Goal: Task Accomplishment & Management: Manage account settings

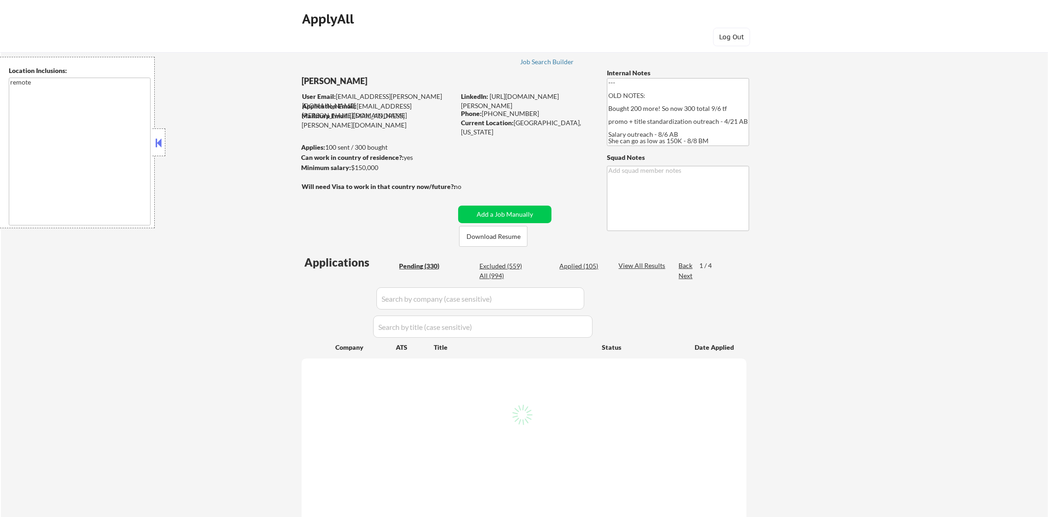
select select ""pending""
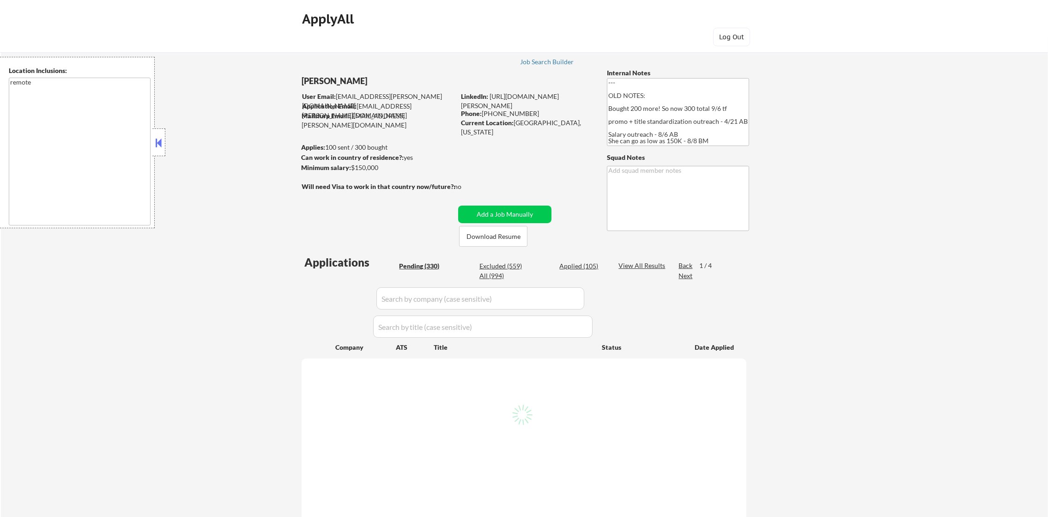
select select ""pending""
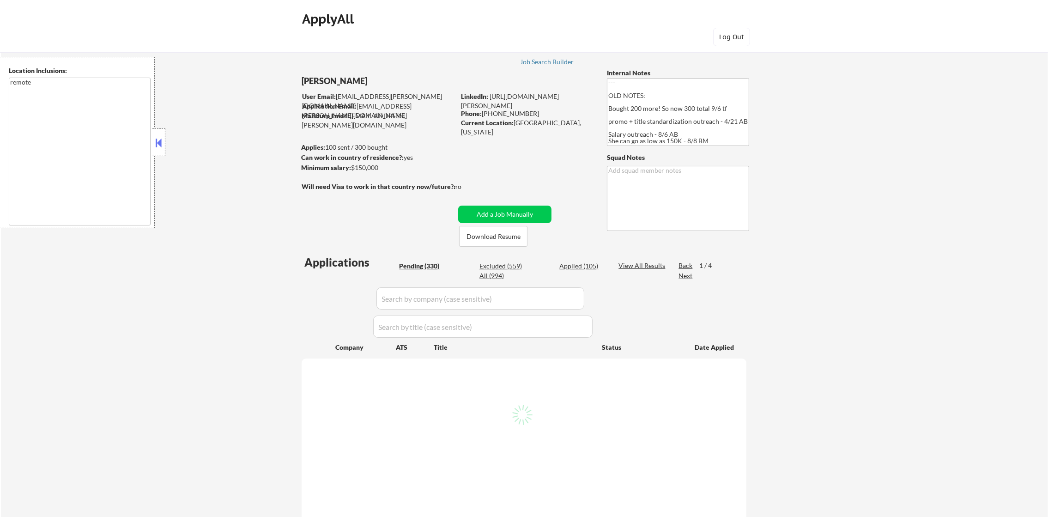
select select ""pending""
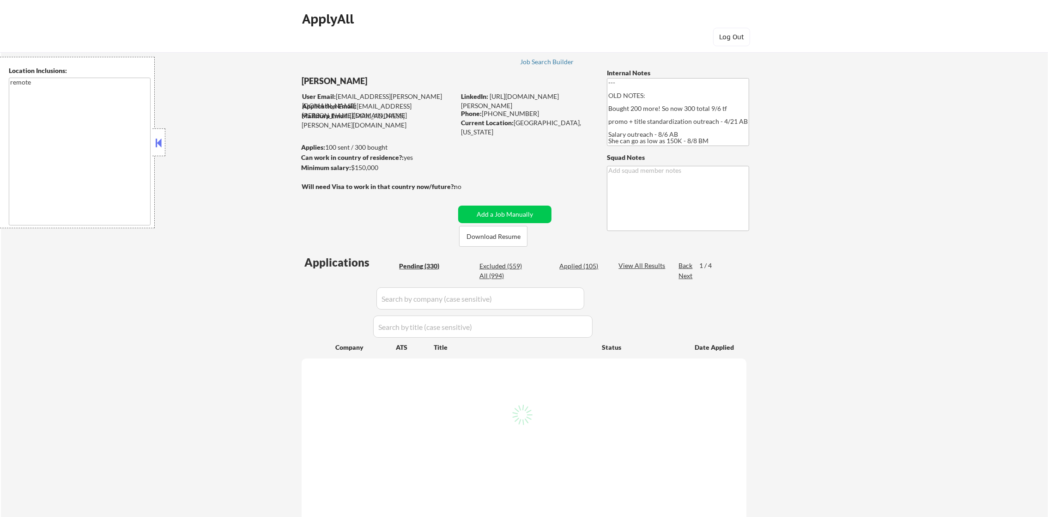
select select ""pending""
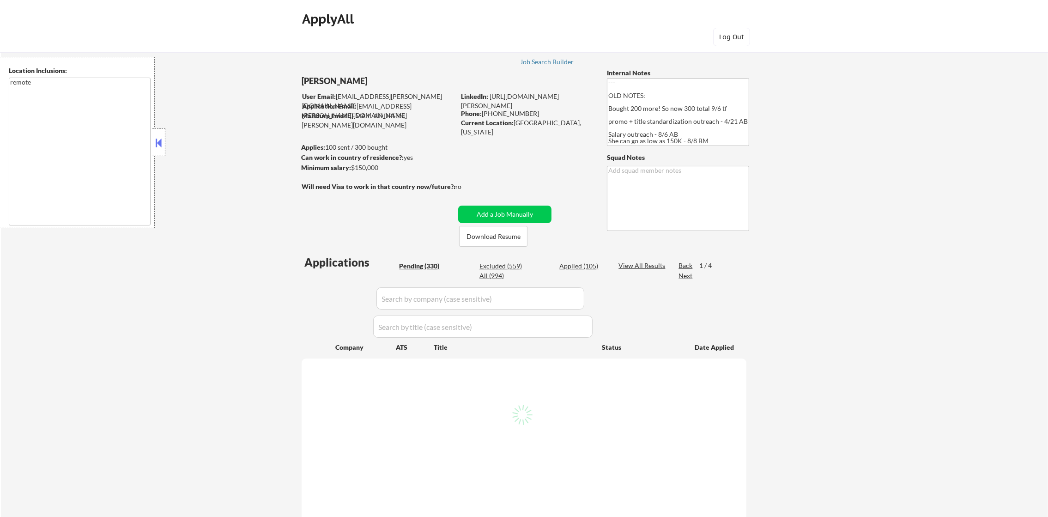
select select ""pending""
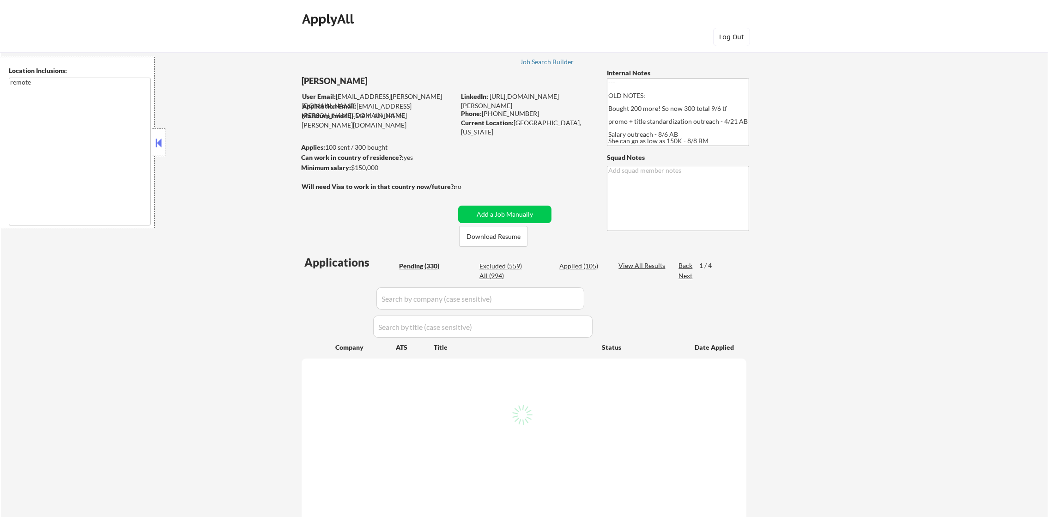
select select ""pending""
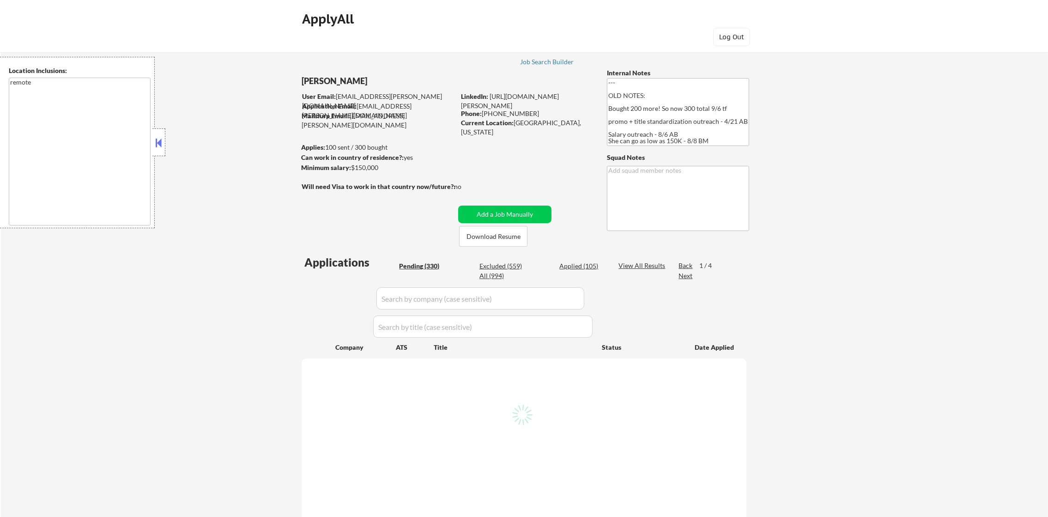
select select ""pending""
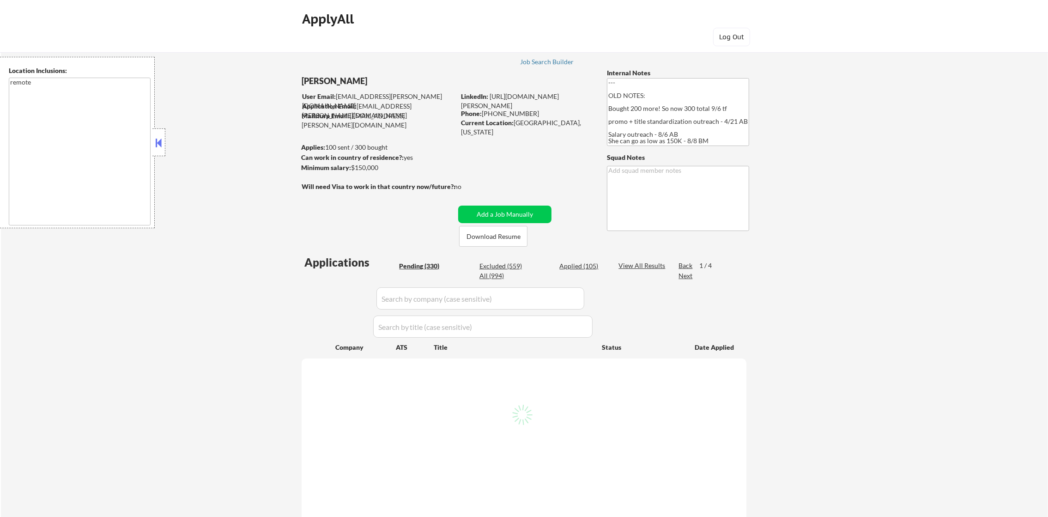
select select ""pending""
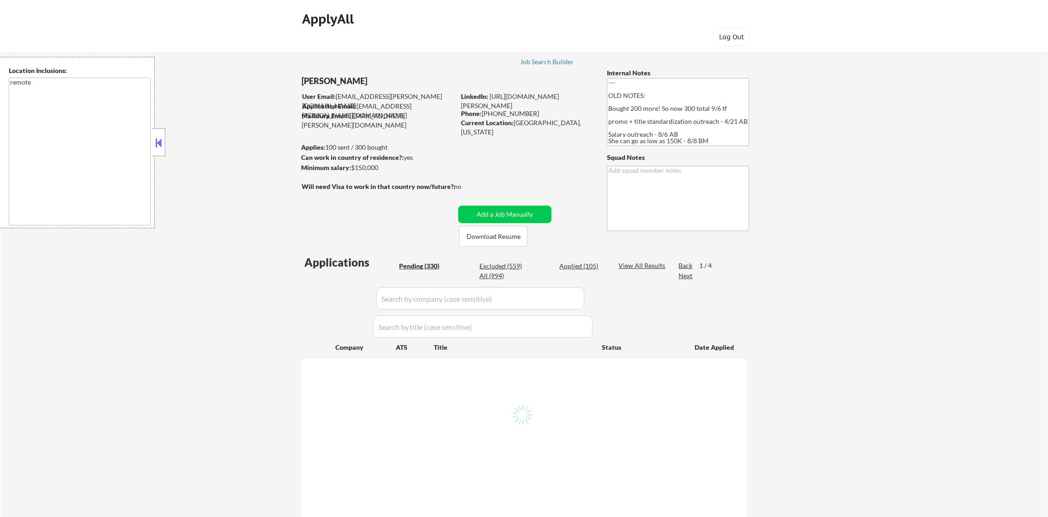
select select ""pending""
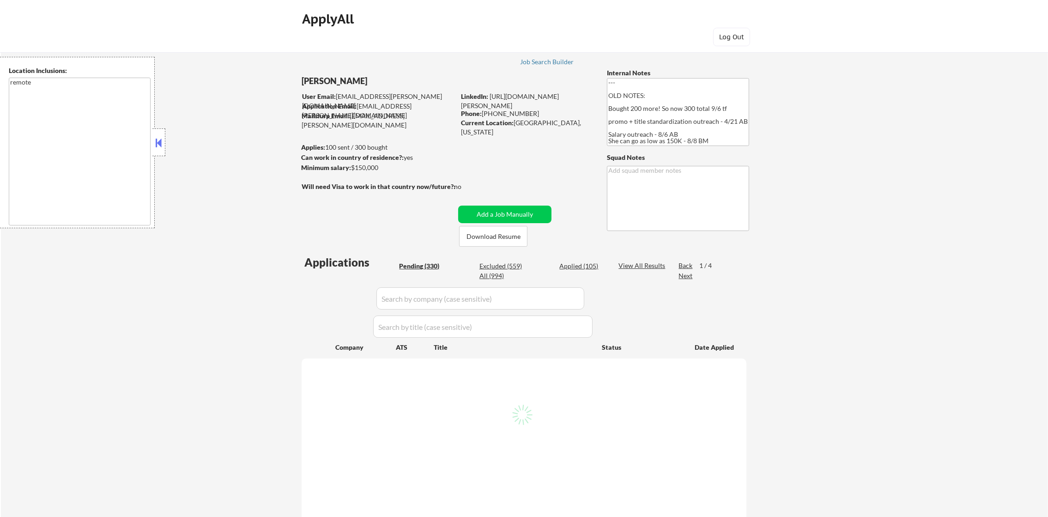
select select ""pending""
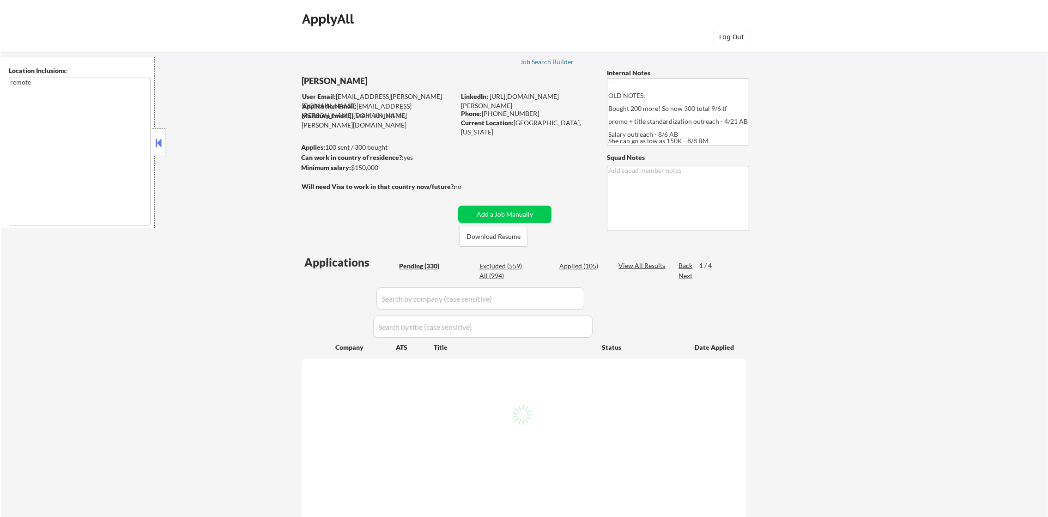
select select ""pending""
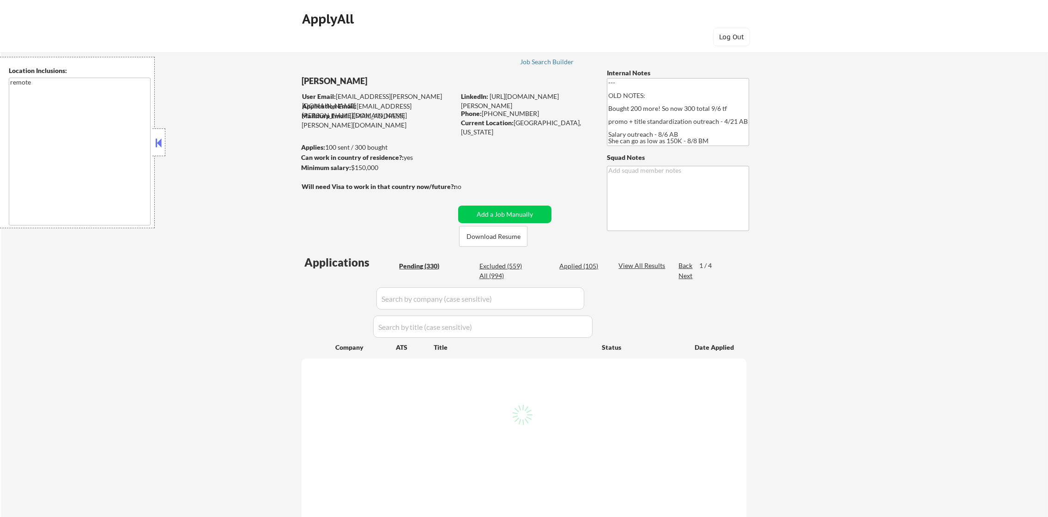
select select ""pending""
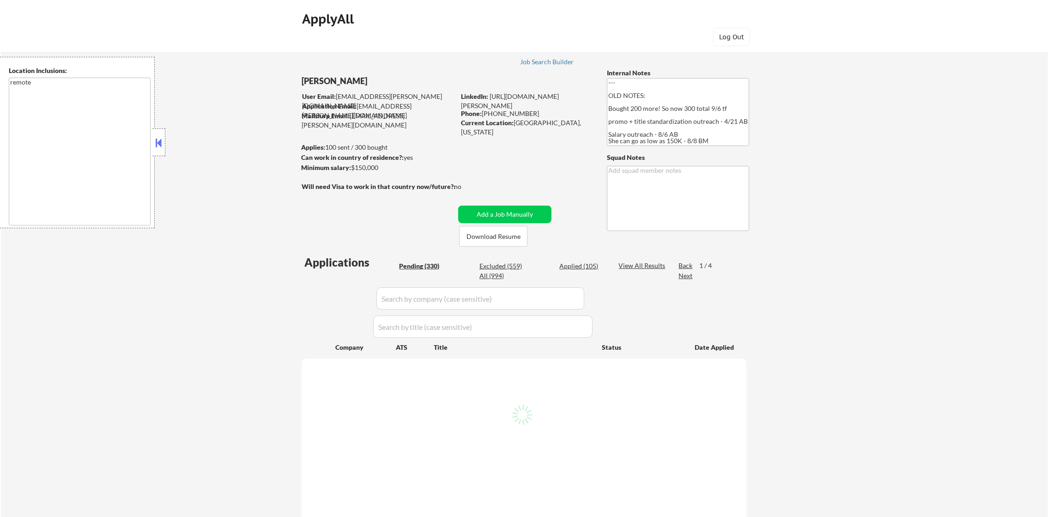
select select ""pending""
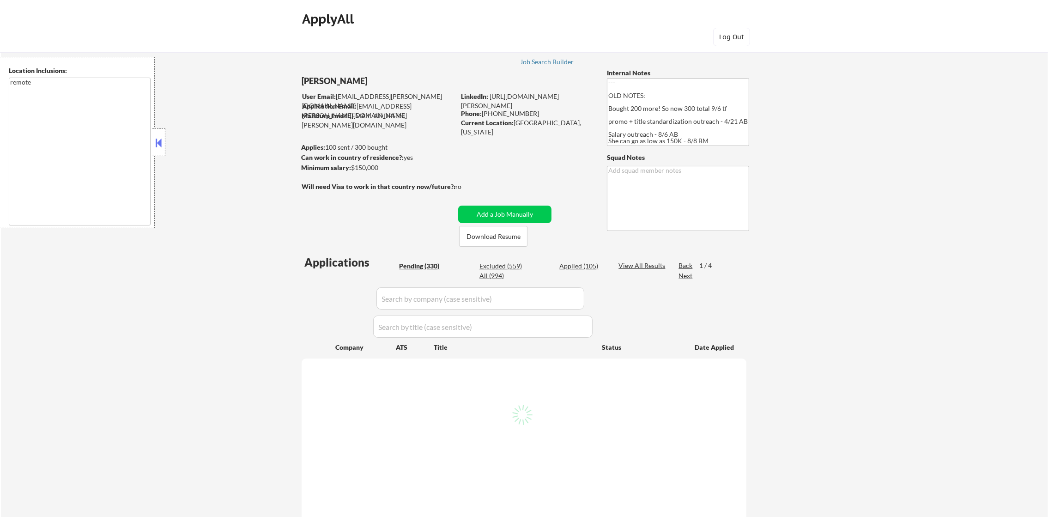
select select ""pending""
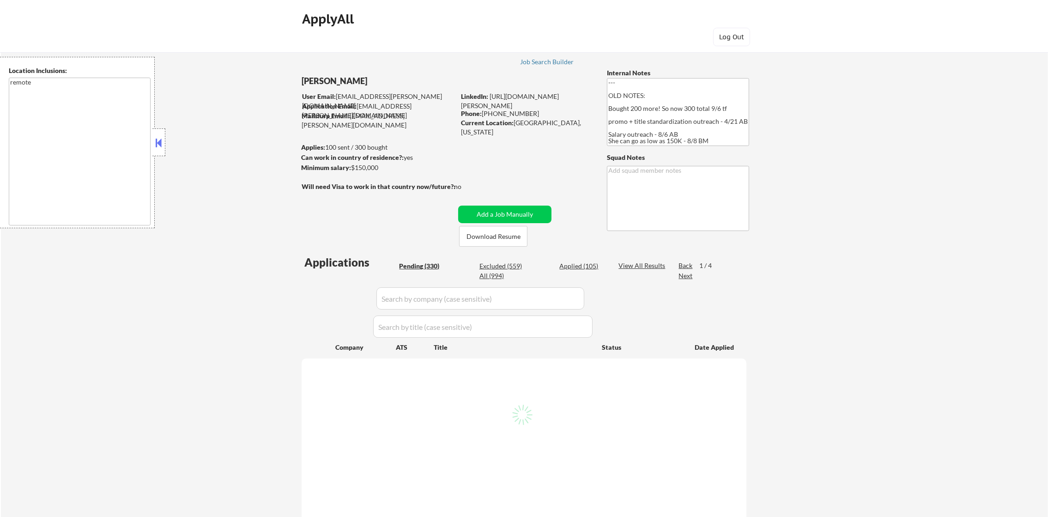
select select ""pending""
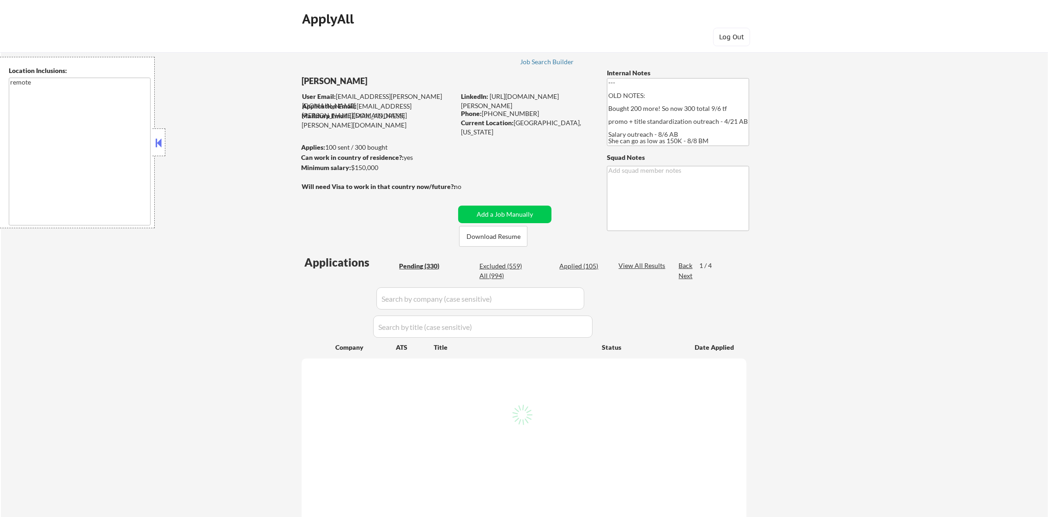
select select ""pending""
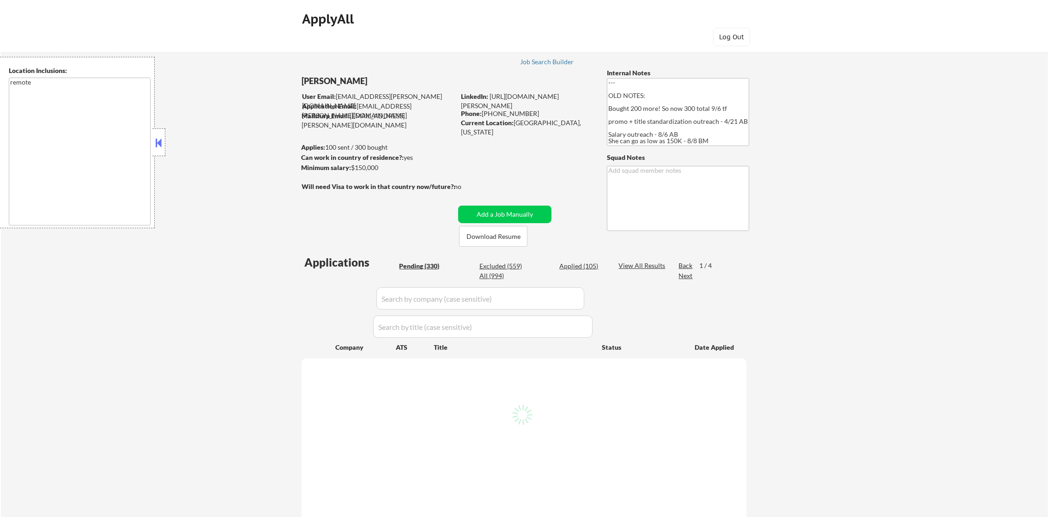
select select ""pending""
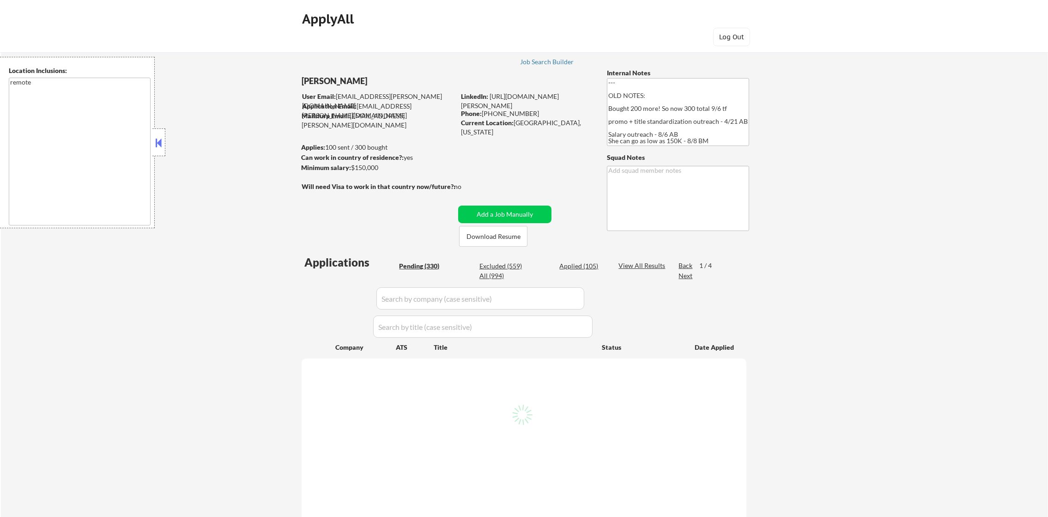
select select ""pending""
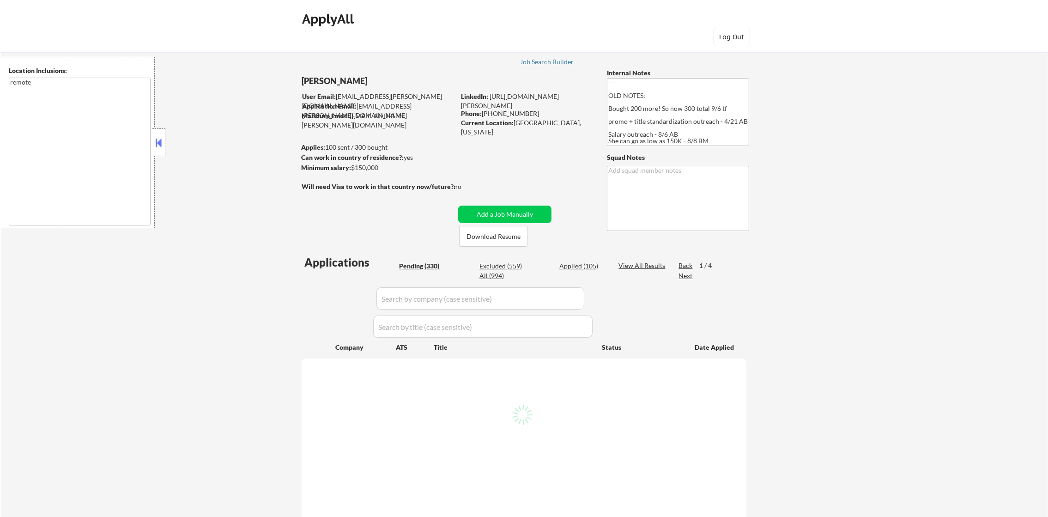
select select ""pending""
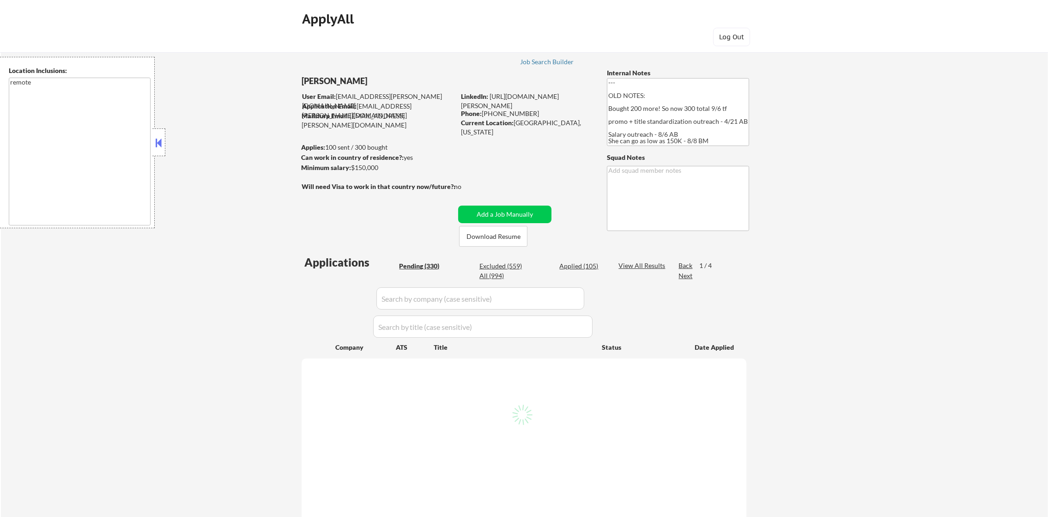
select select ""pending""
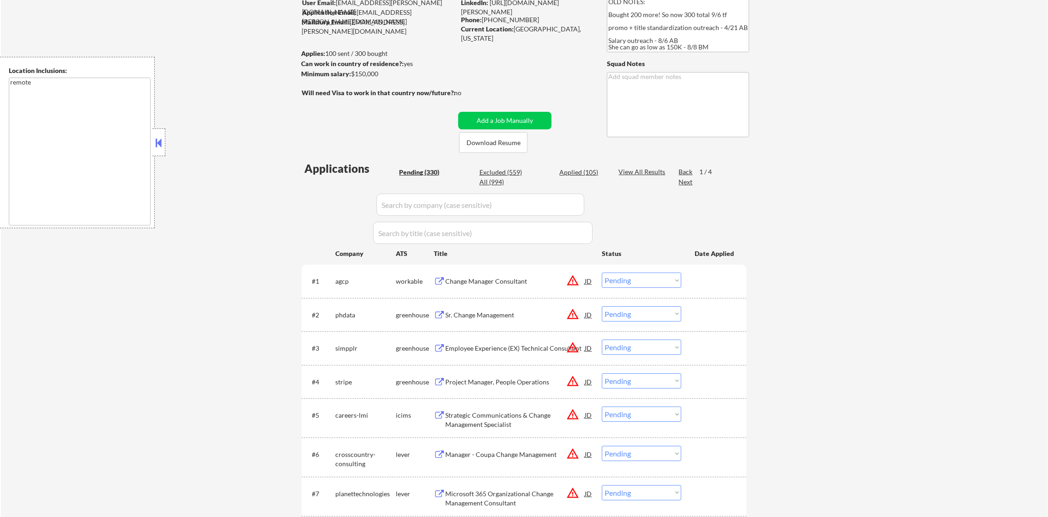
scroll to position [92, 0]
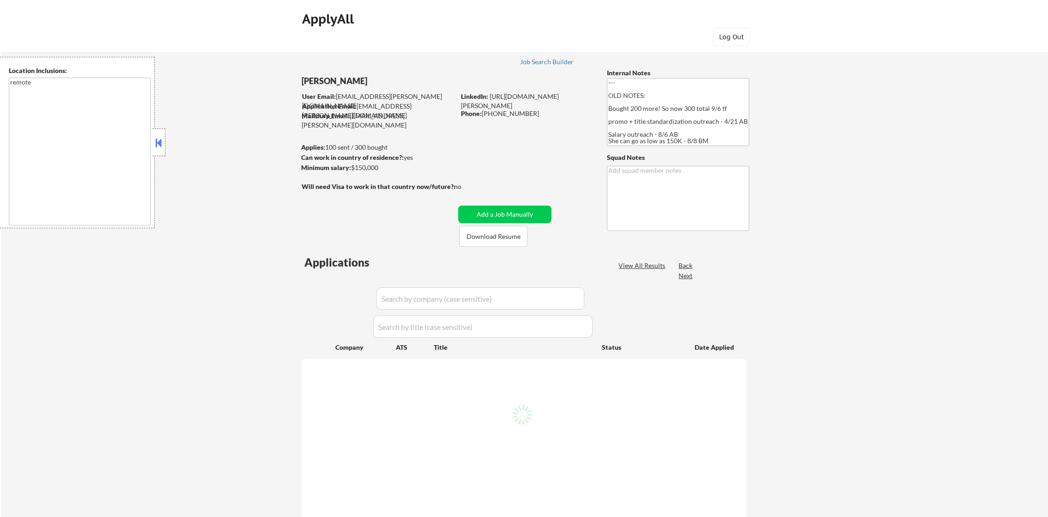
type textarea "remote"
select select ""pending""
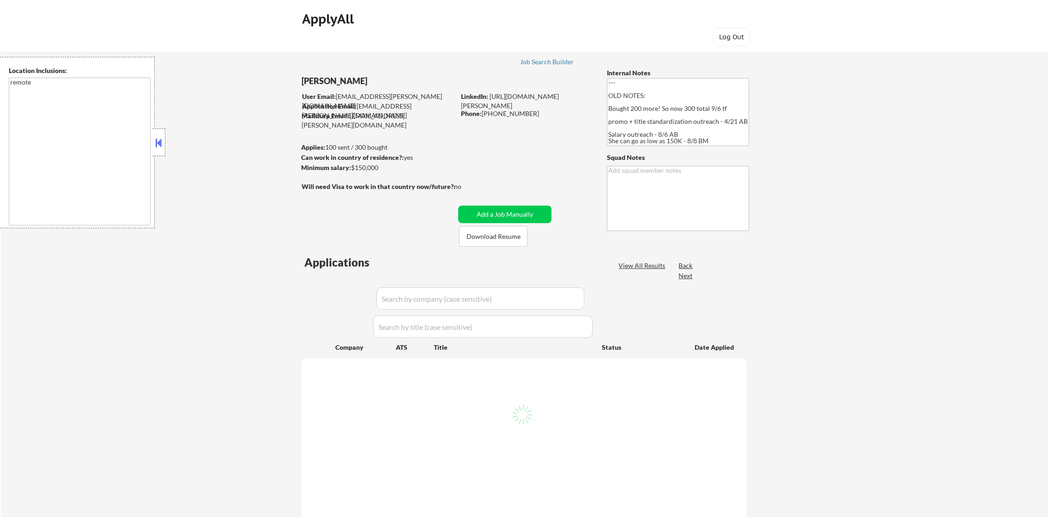
select select ""pending""
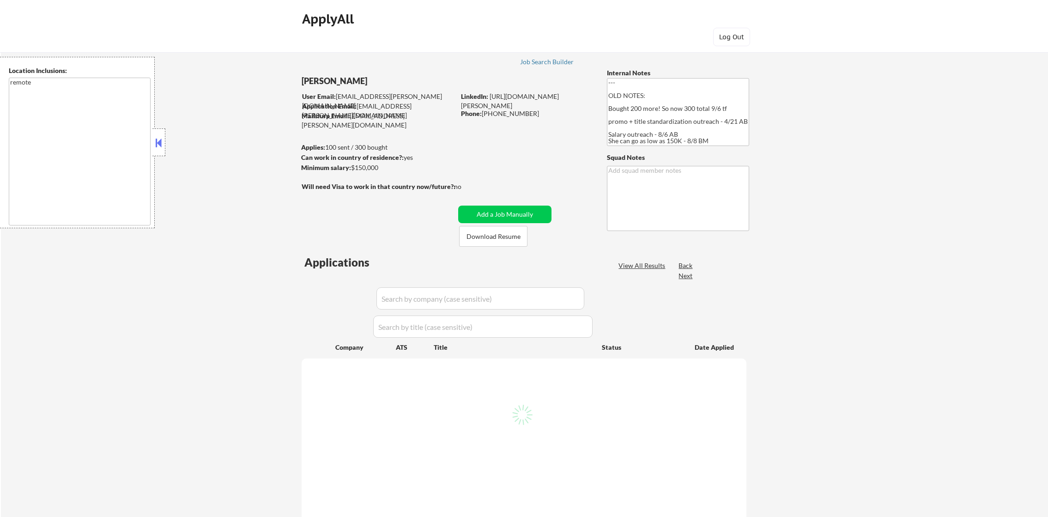
select select ""pending""
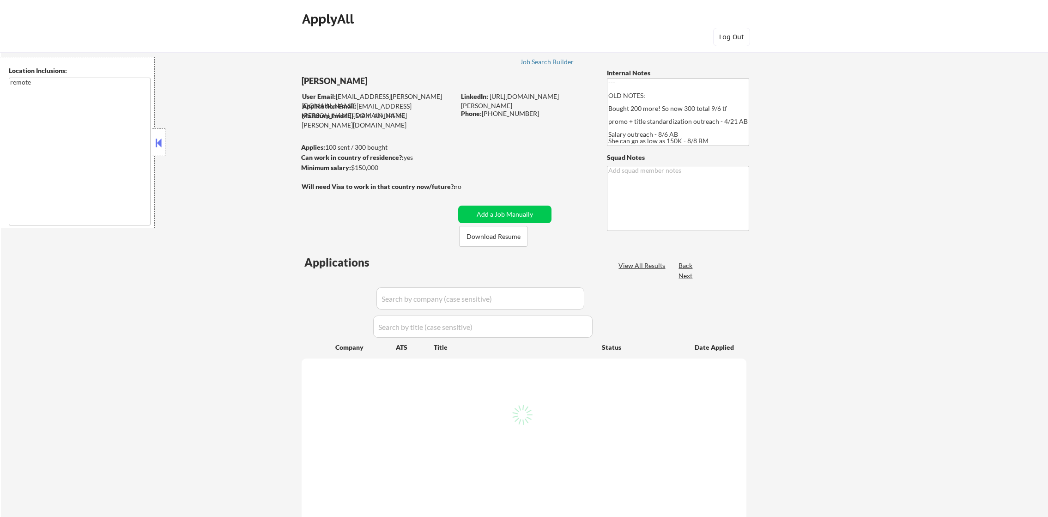
select select ""pending""
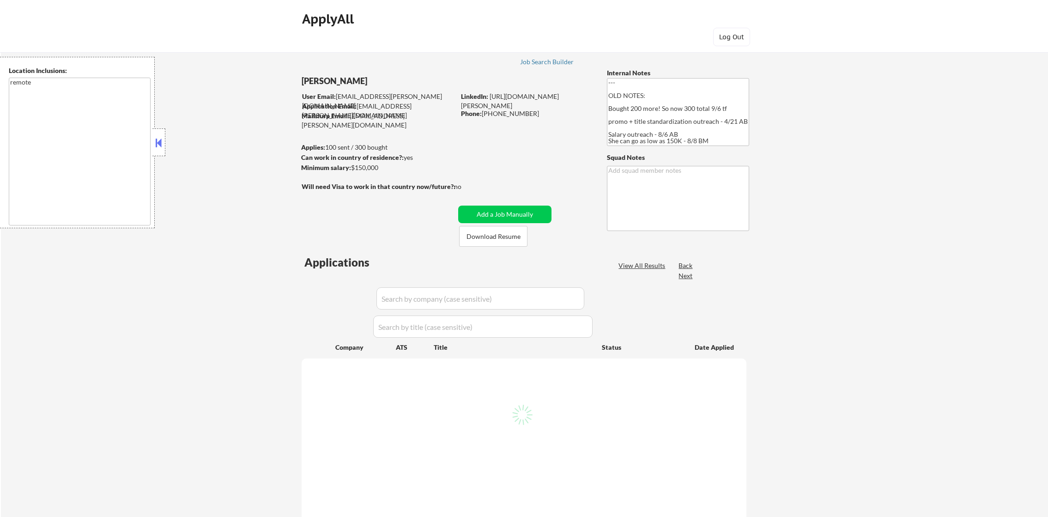
select select ""pending""
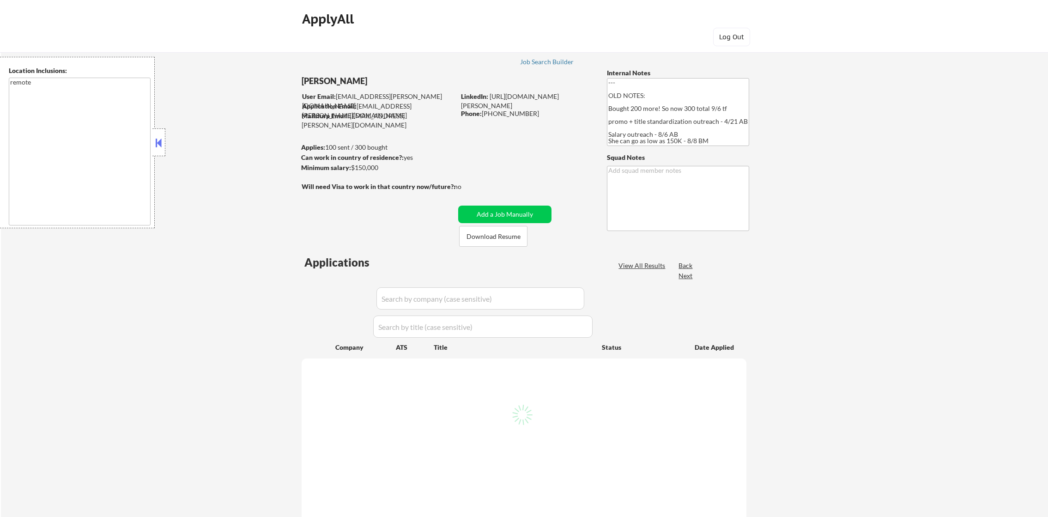
select select ""pending""
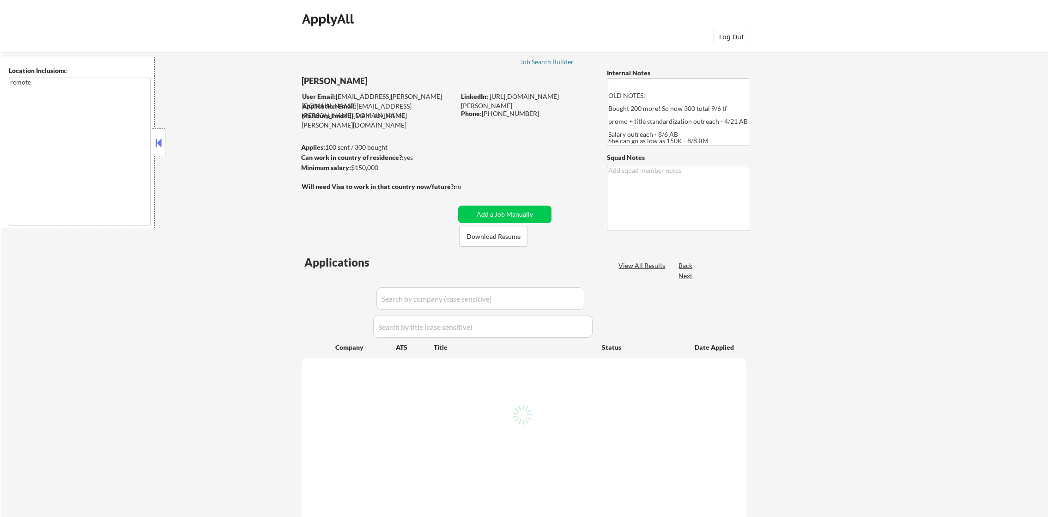
select select ""pending""
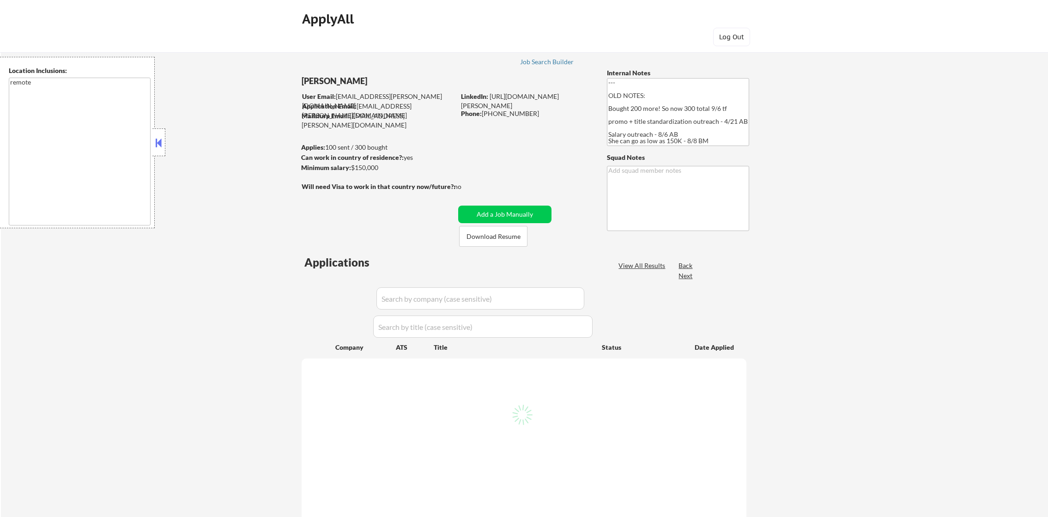
select select ""pending""
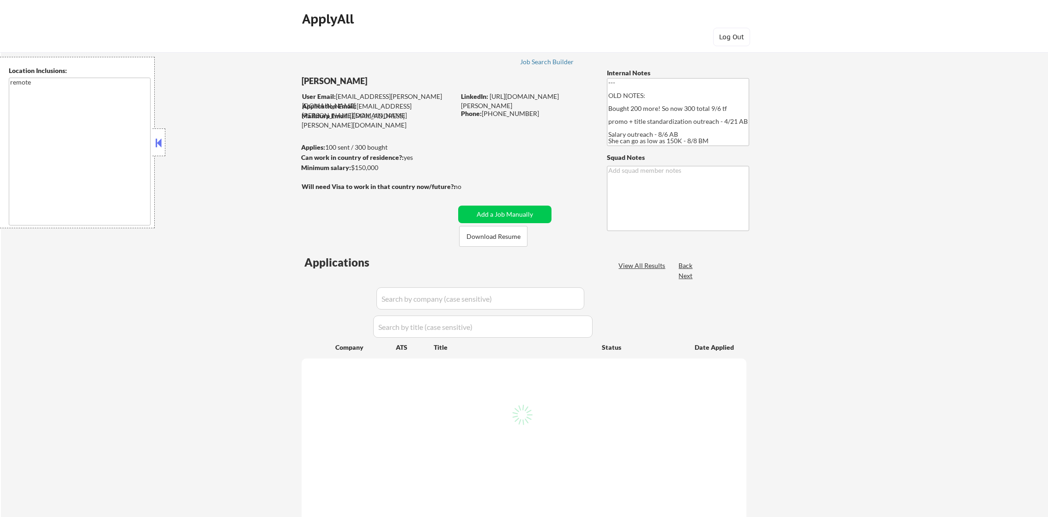
select select ""pending""
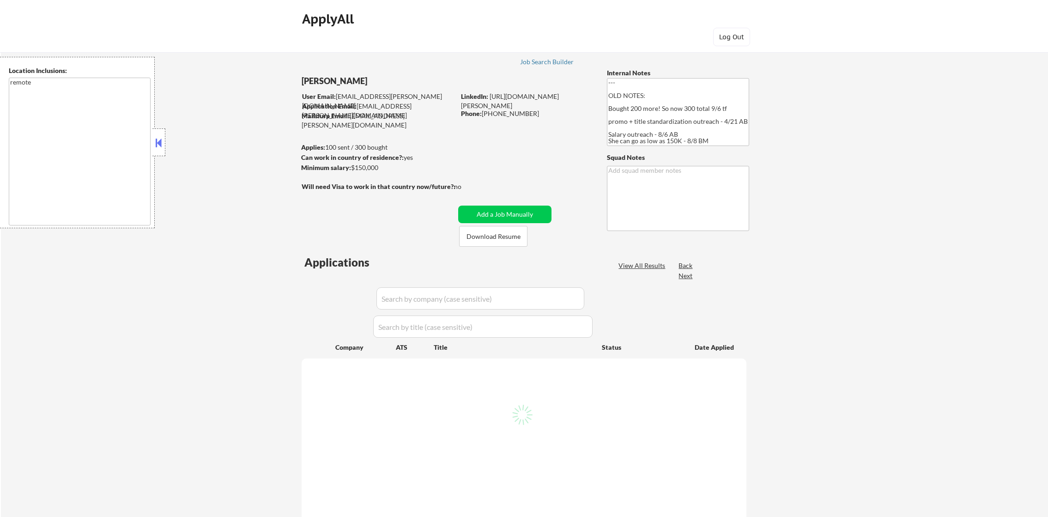
select select ""pending""
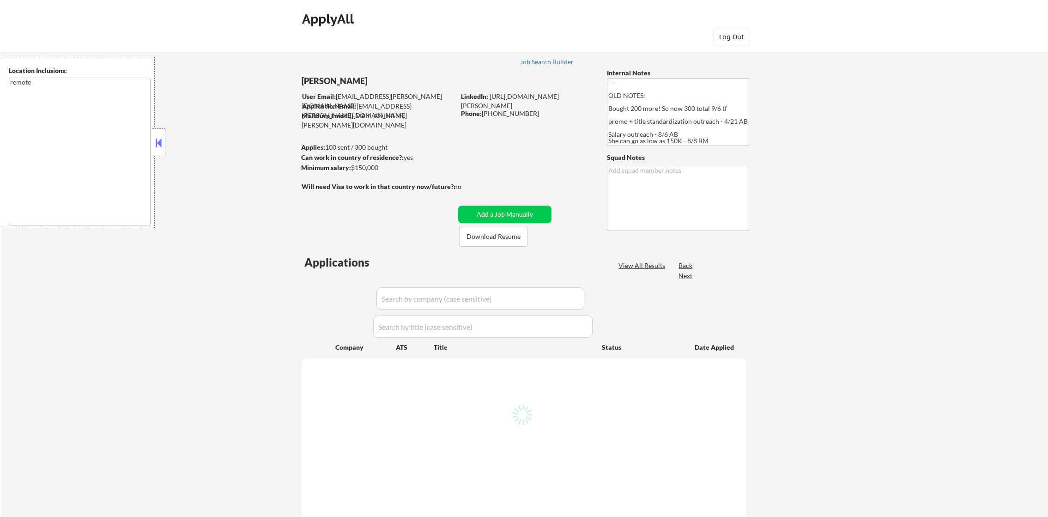
select select ""pending""
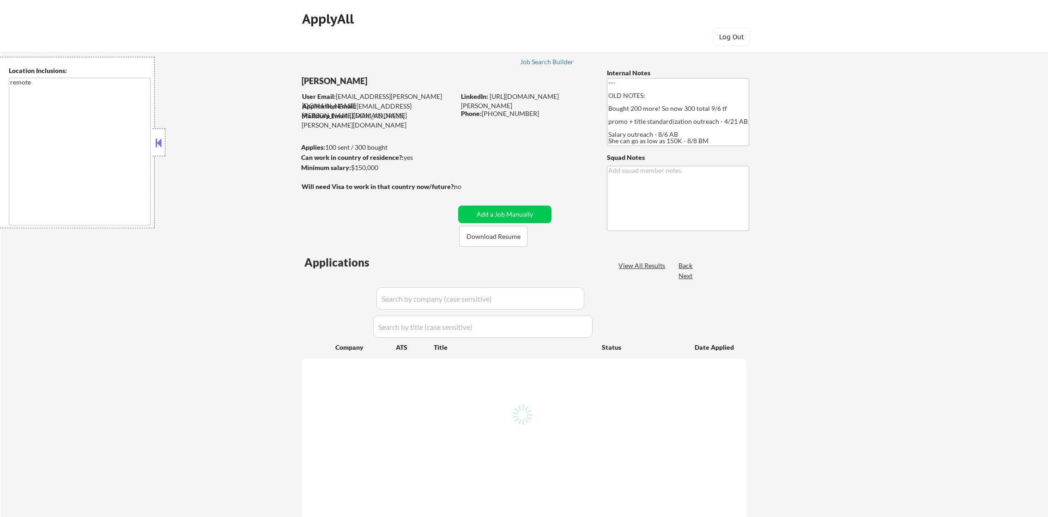
select select ""pending""
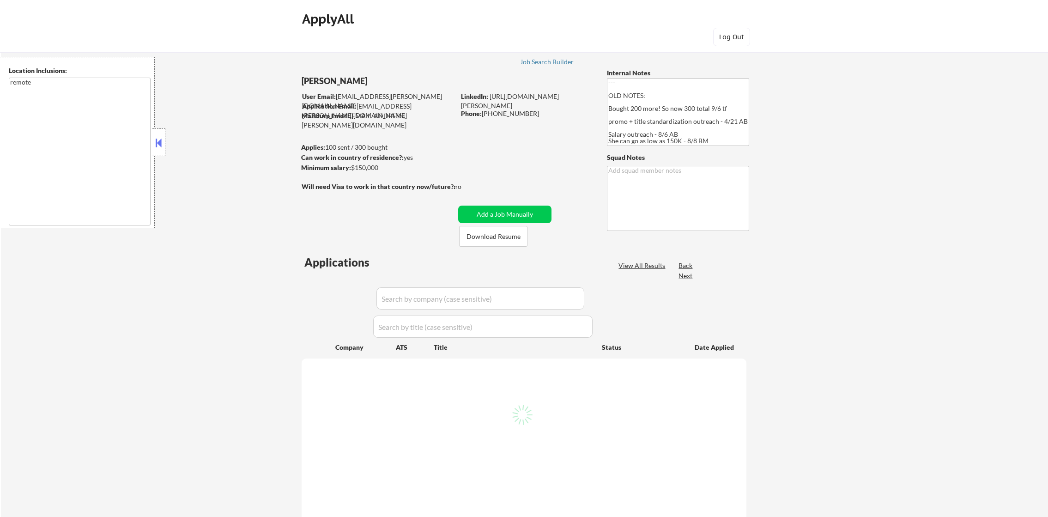
select select ""pending""
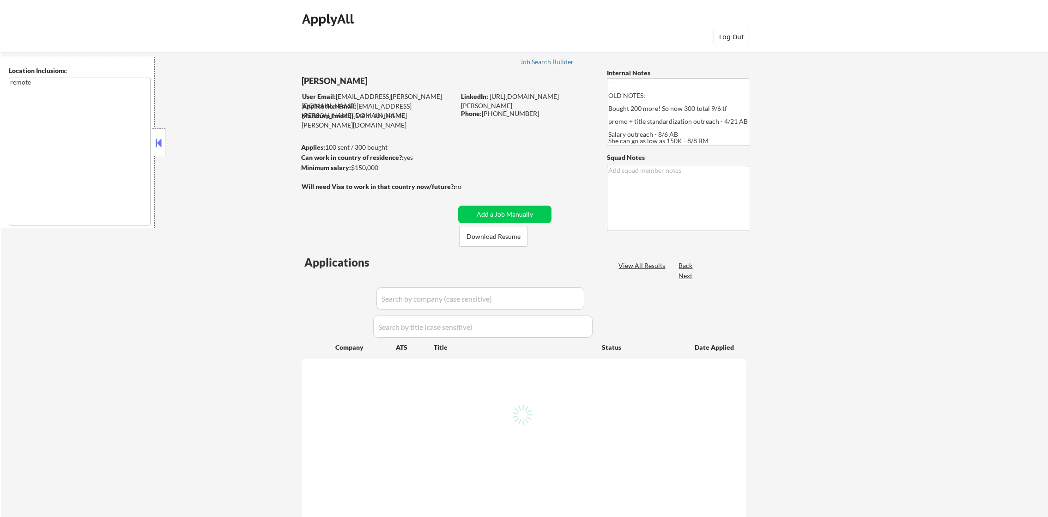
select select ""pending""
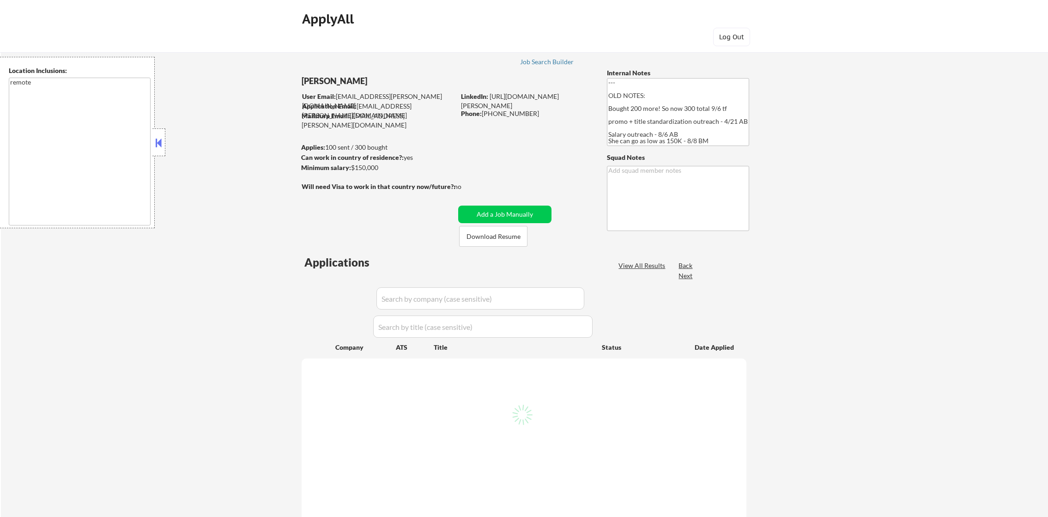
select select ""pending""
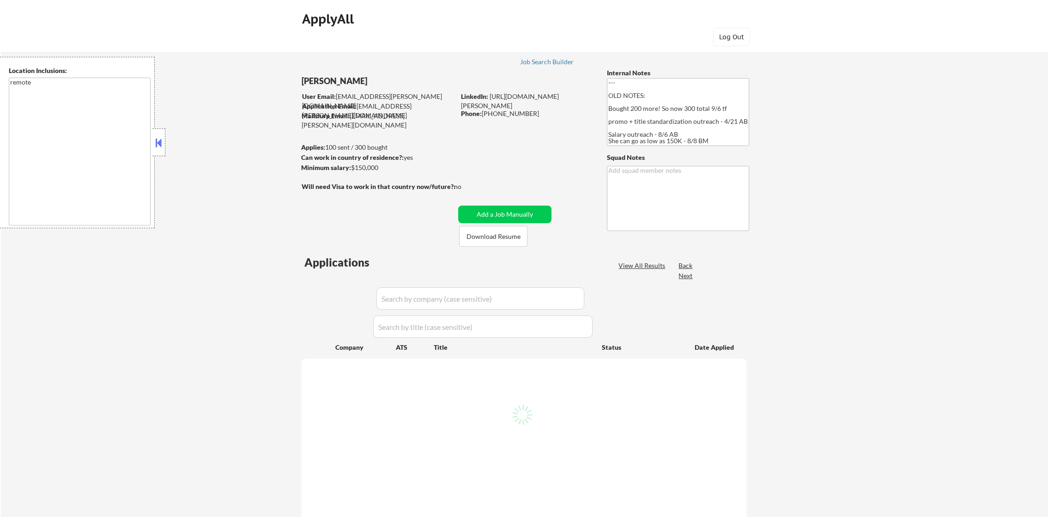
select select ""pending""
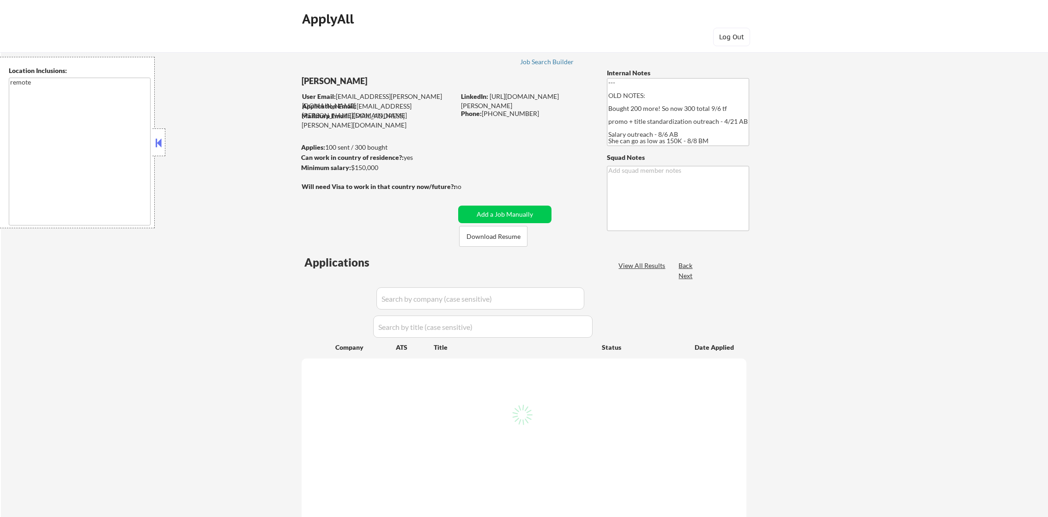
select select ""pending""
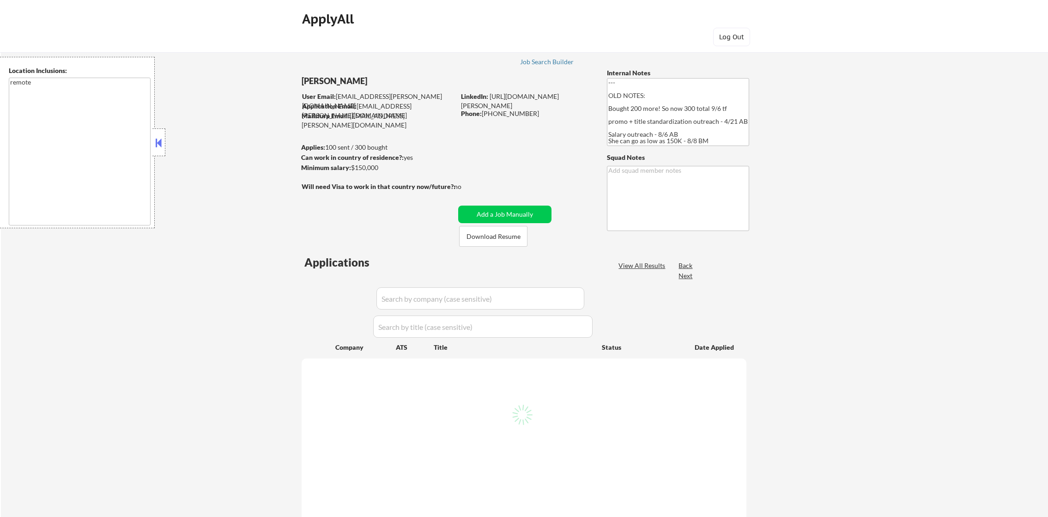
select select ""pending""
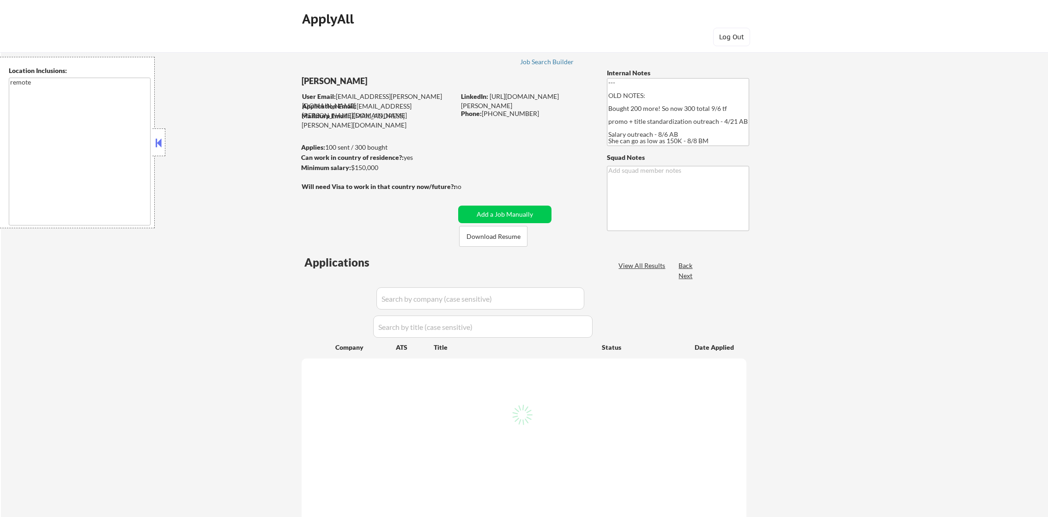
select select ""pending""
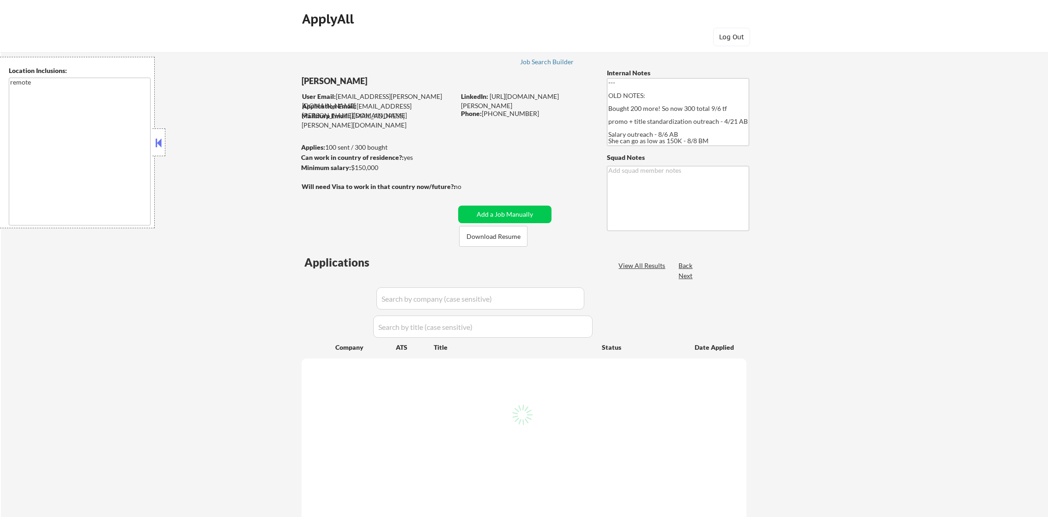
select select ""pending""
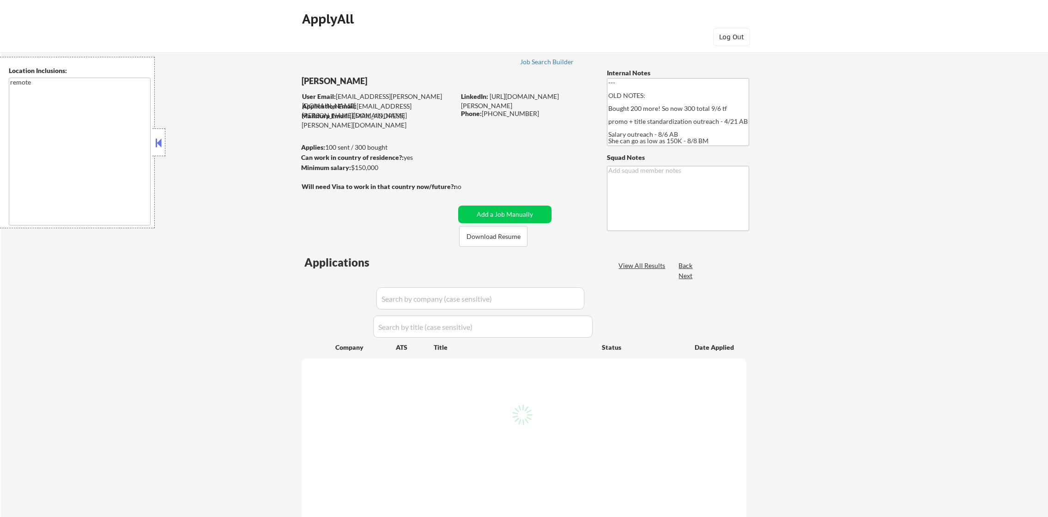
select select ""pending""
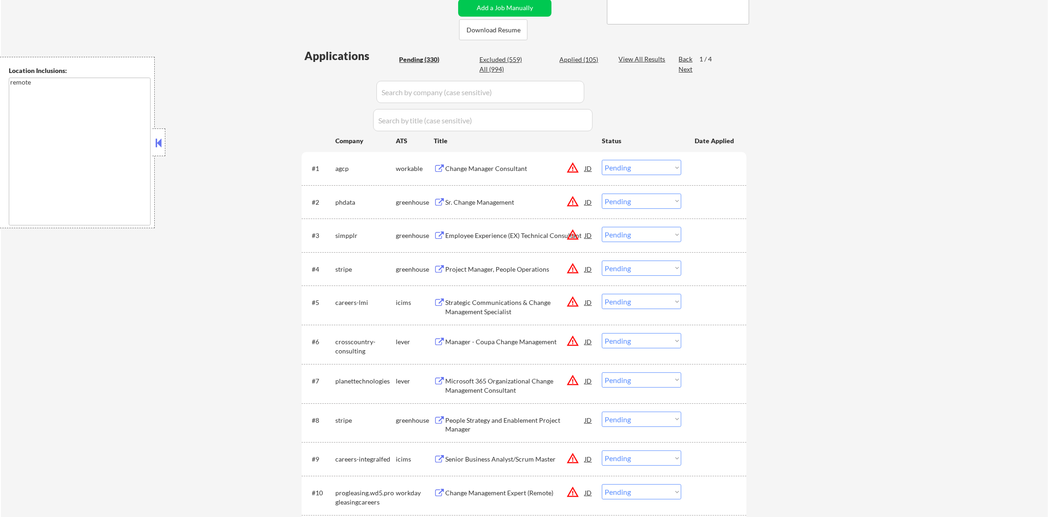
scroll to position [207, 0]
